Goal: Contribute content

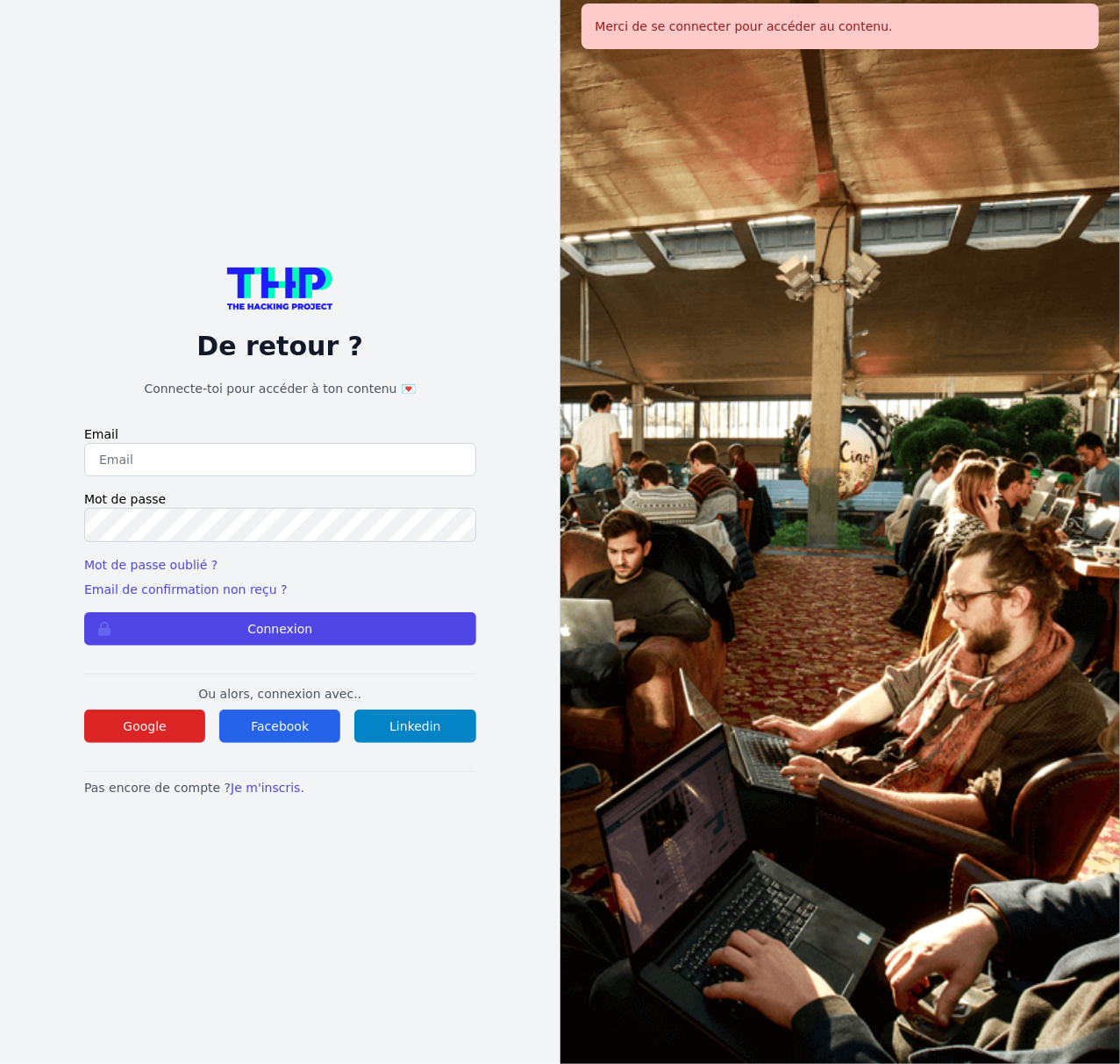
type input "lucas.mrda@outlook.fr"
click at [84, 612] on button "Connexion" at bounding box center [280, 628] width 392 height 33
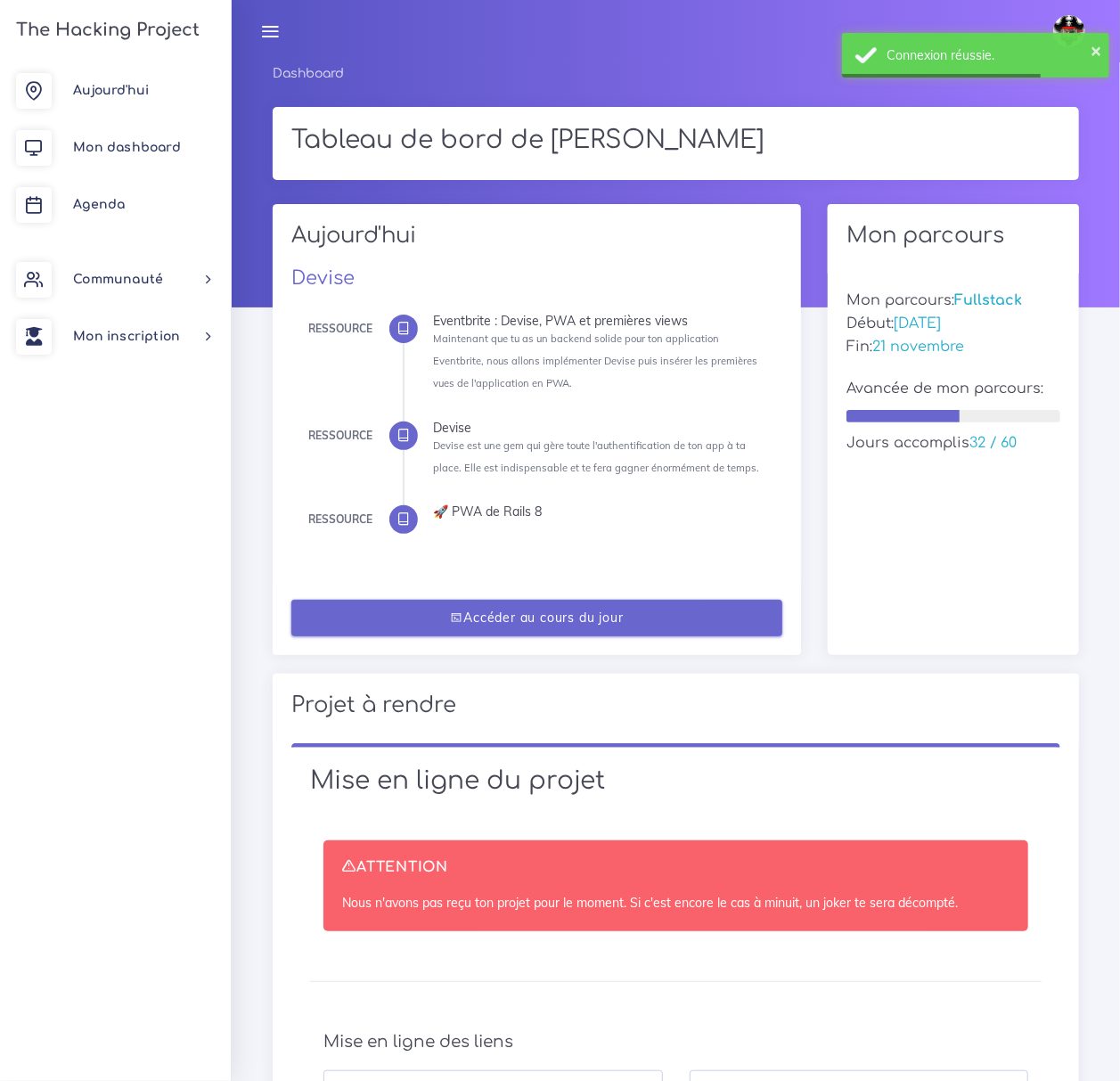
click at [558, 622] on link "Accéder au cours du jour" at bounding box center [537, 618] width 492 height 37
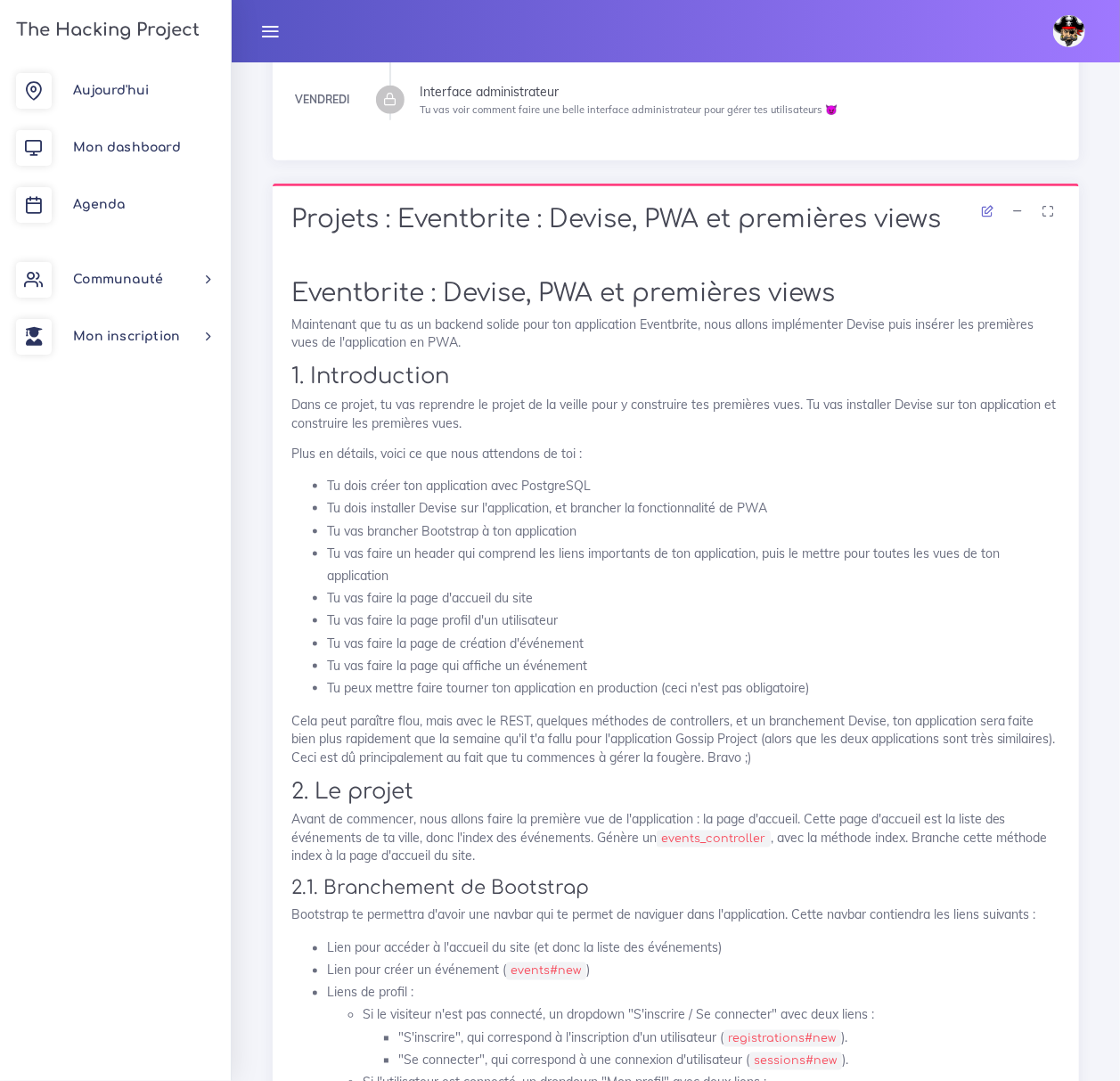
scroll to position [1544, 0]
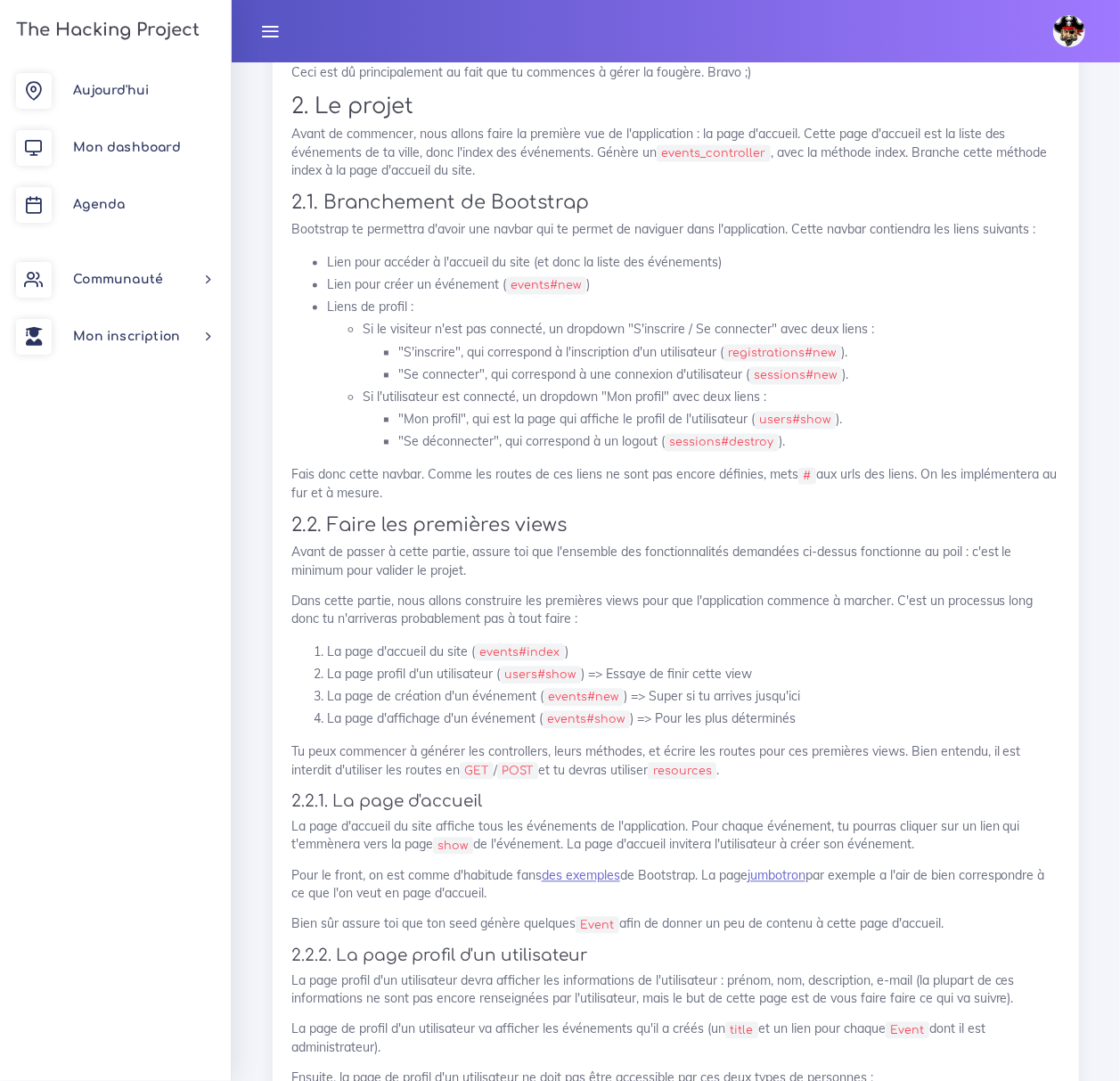
click at [1061, 19] on img at bounding box center [1069, 31] width 32 height 32
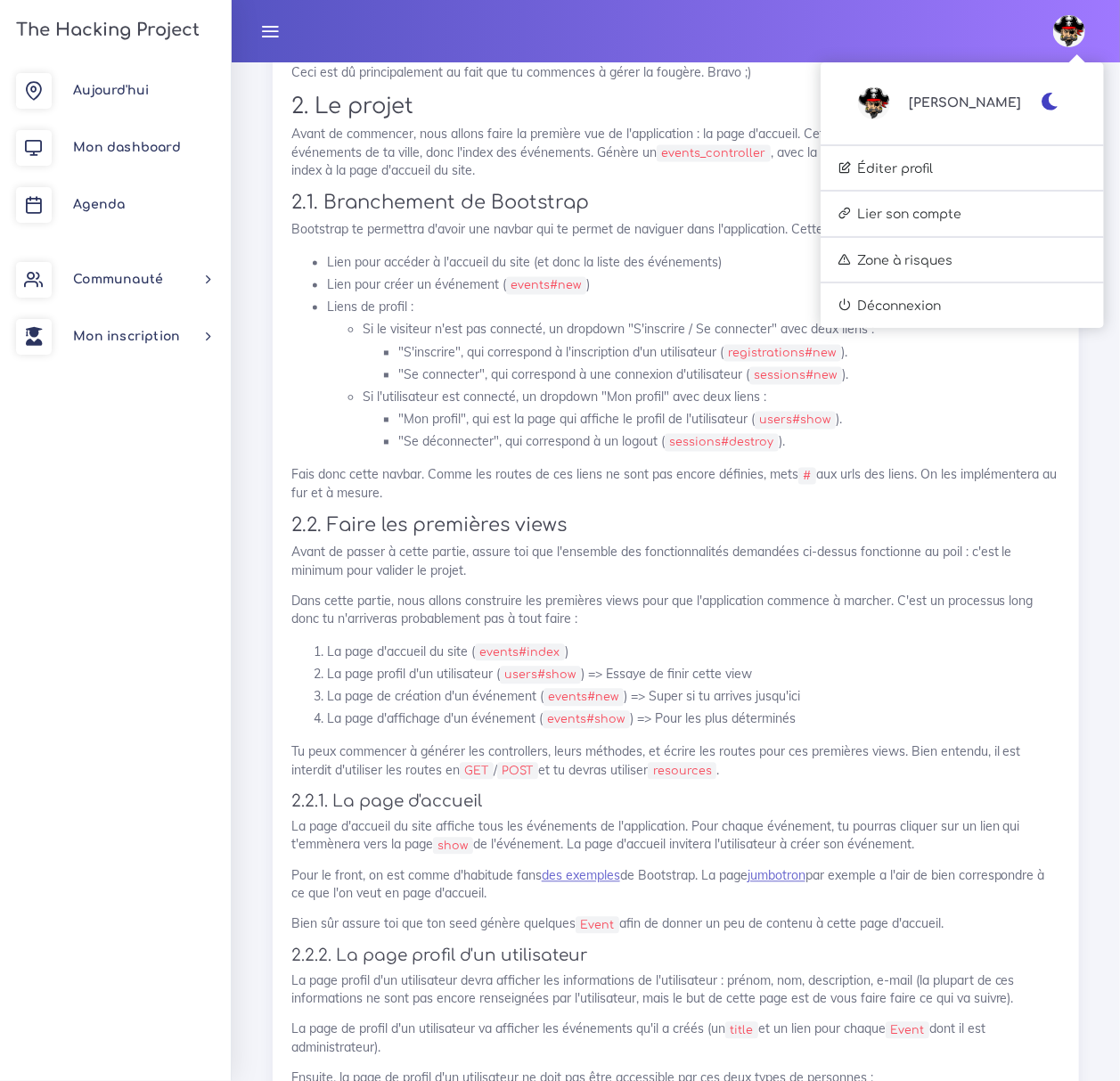
click at [1054, 98] on icon "button" at bounding box center [1050, 102] width 19 height 18
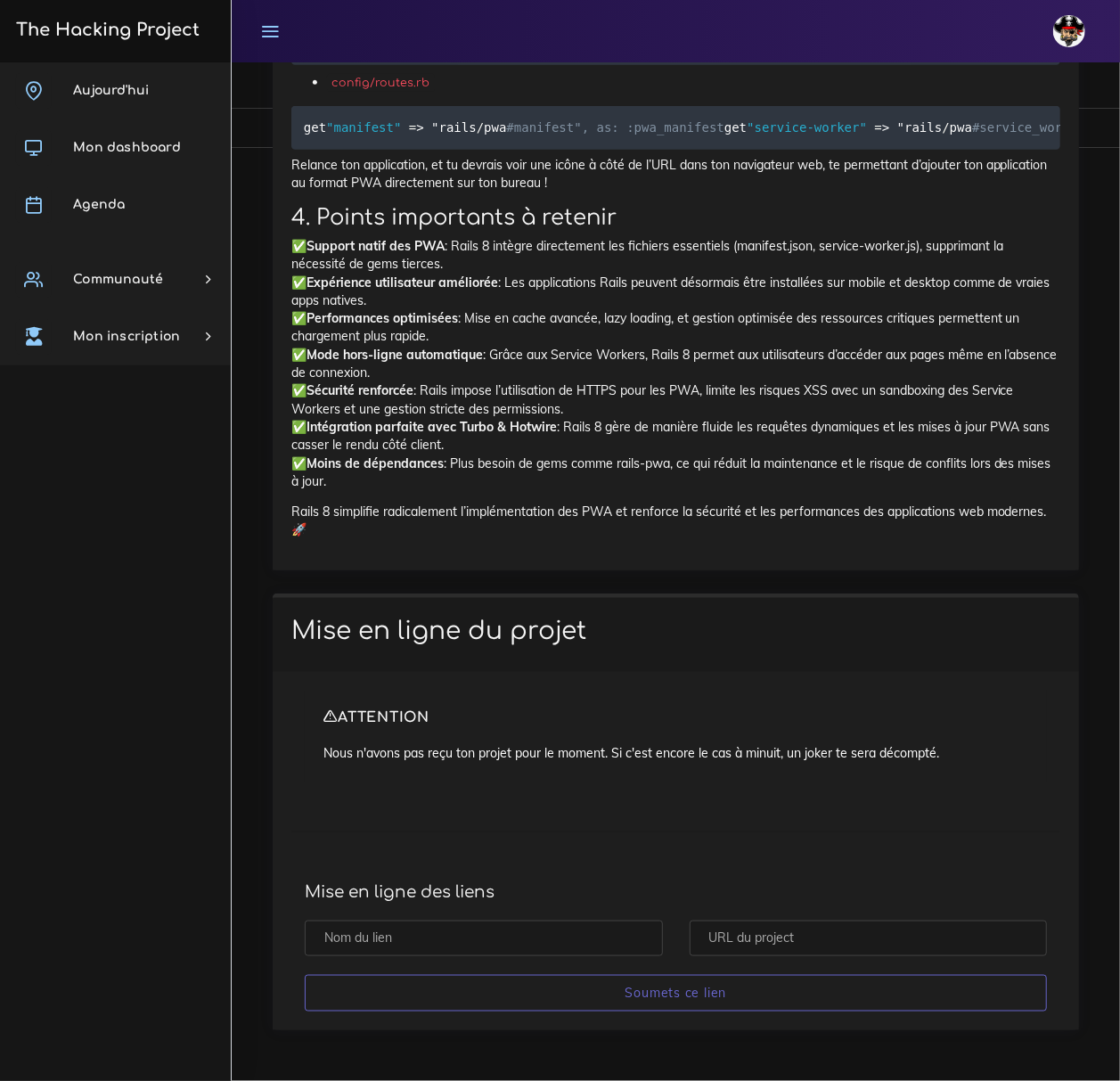
scroll to position [15020, 0]
click at [784, 924] on input "text" at bounding box center [869, 938] width 358 height 37
paste input "https://github.com/Lucas-mrda-dev/Eventbrite"
type input "https://github.com/Lucas-mrda-dev/Eventbrite"
click at [592, 941] on input "text" at bounding box center [484, 938] width 358 height 37
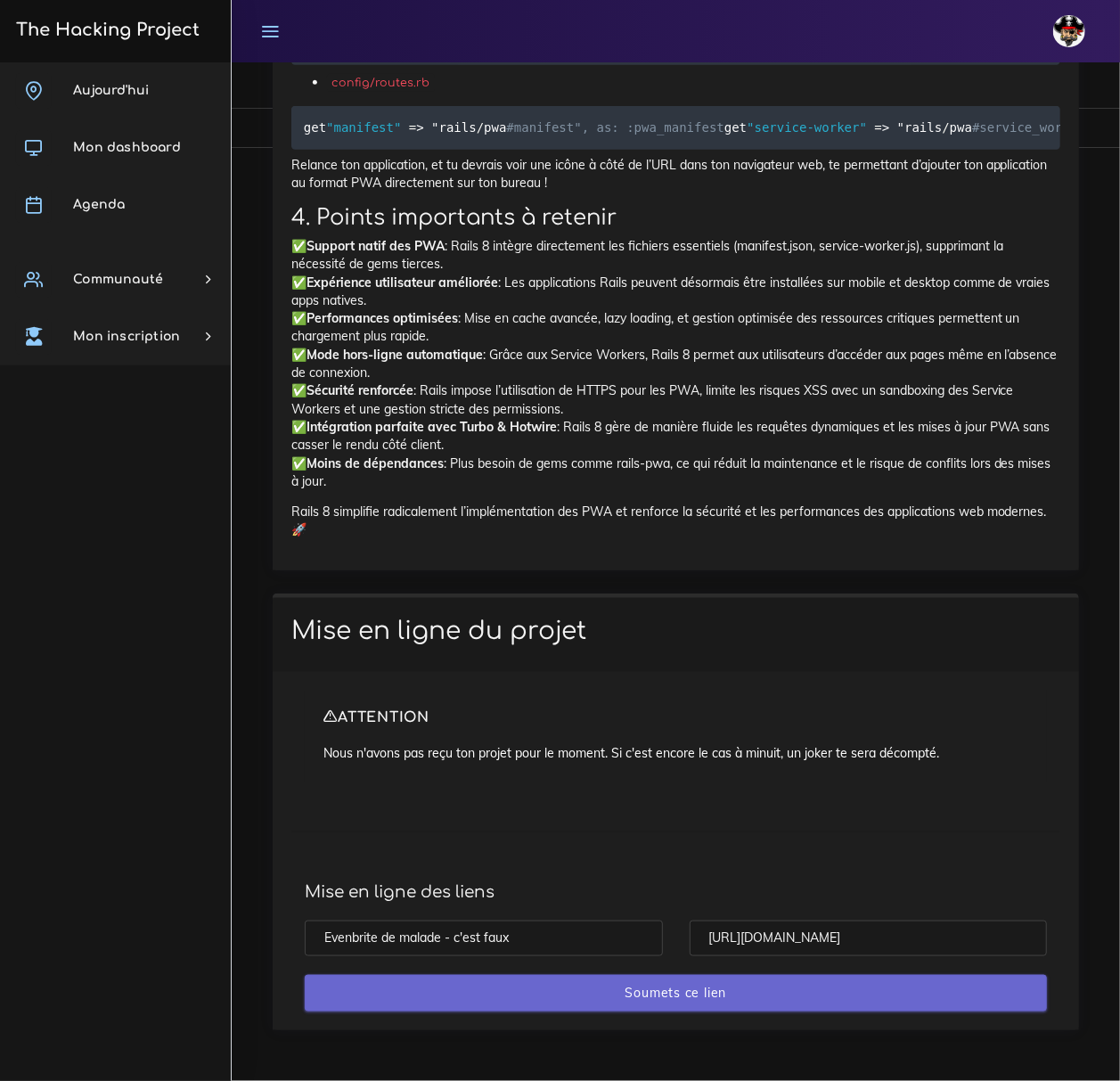
type input "Evenbrite de malade - c'est faux"
click at [560, 989] on input "Soumets ce lien" at bounding box center [676, 993] width 743 height 37
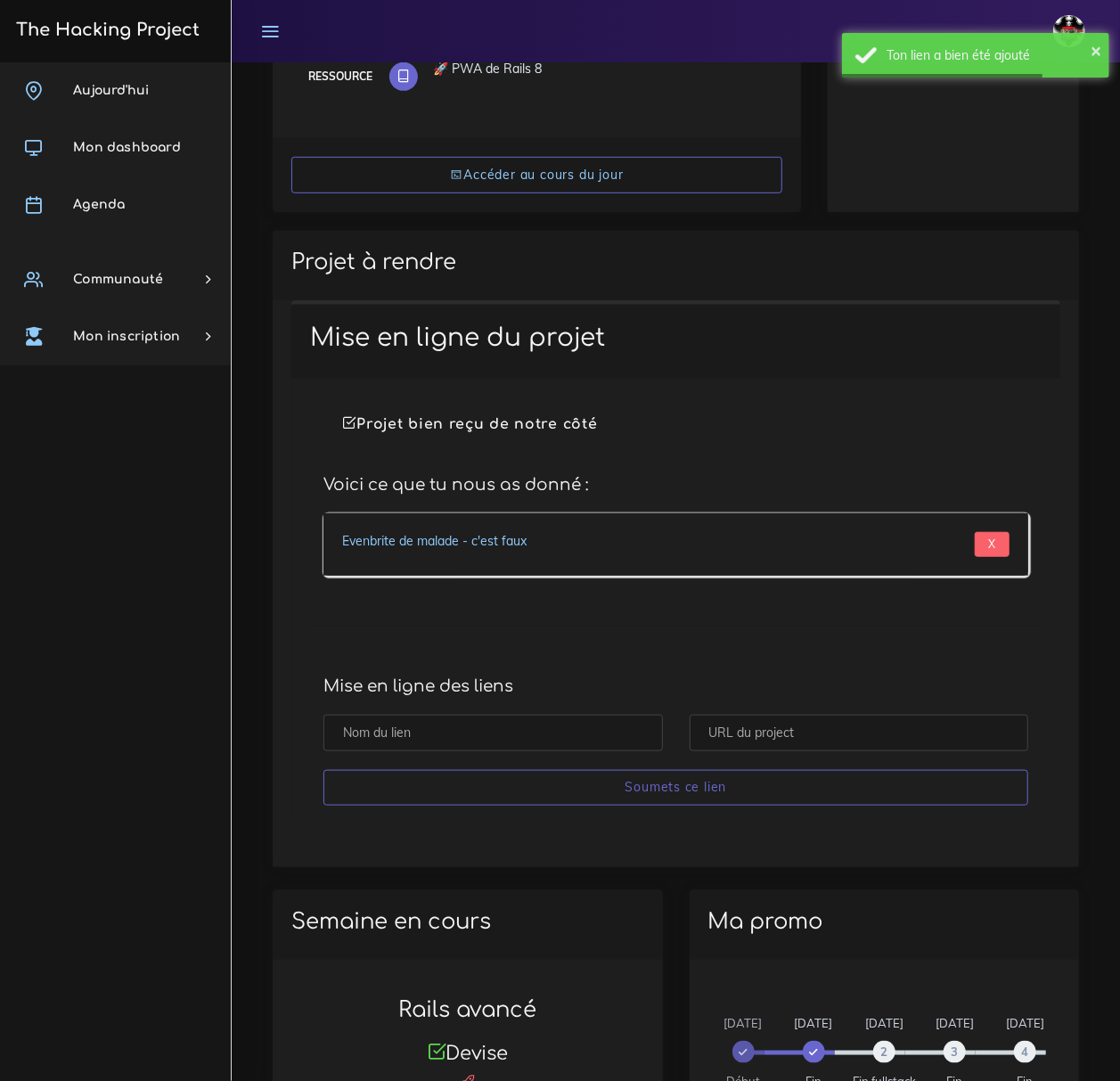
scroll to position [475, 0]
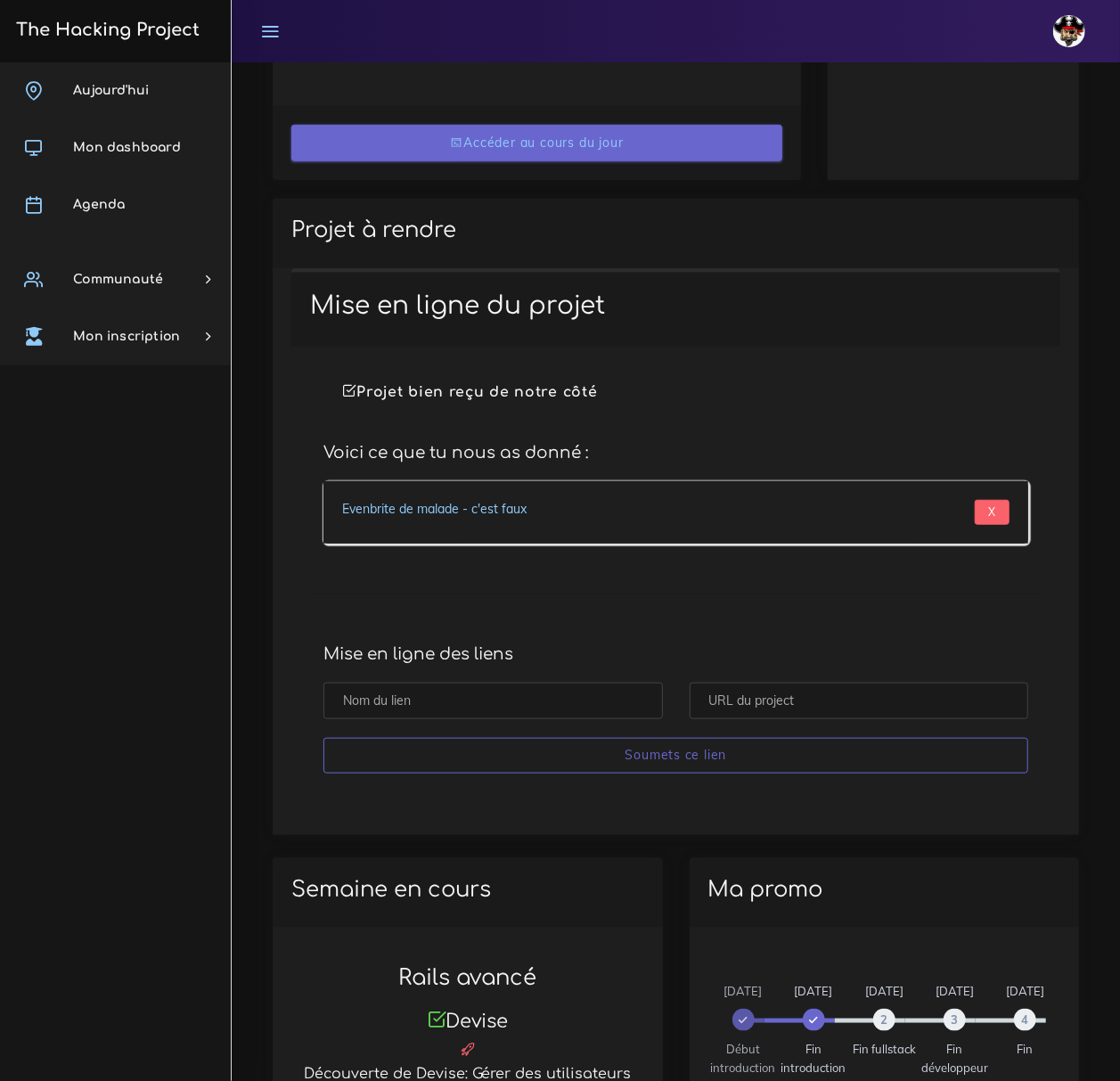
click at [565, 145] on link "Accéder au cours du jour" at bounding box center [537, 143] width 492 height 37
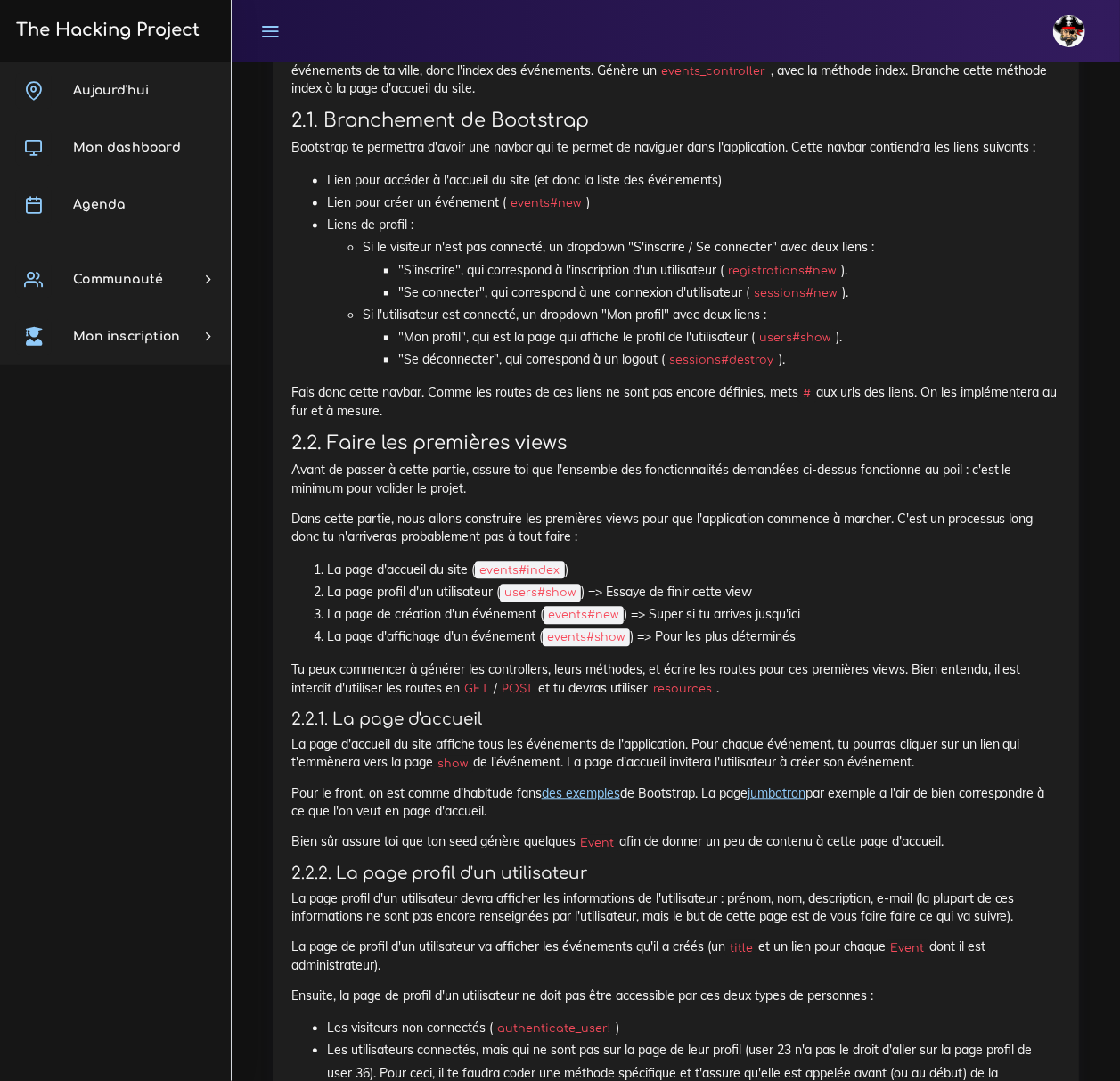
scroll to position [1663, 0]
